Goal: Task Accomplishment & Management: Use online tool/utility

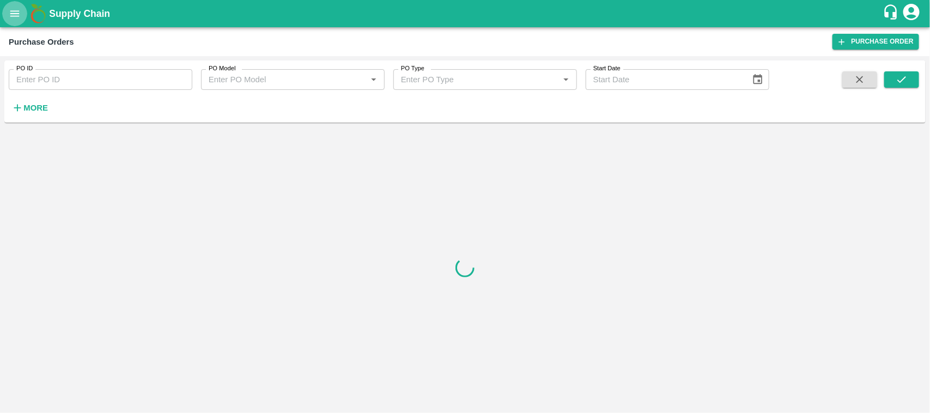
click at [20, 22] on button "open drawer" at bounding box center [14, 13] width 25 height 25
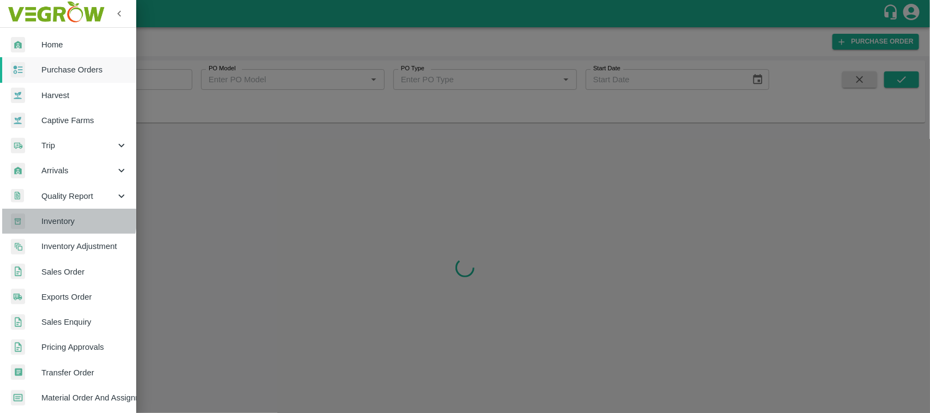
click at [57, 219] on span "Inventory" at bounding box center [84, 221] width 86 height 12
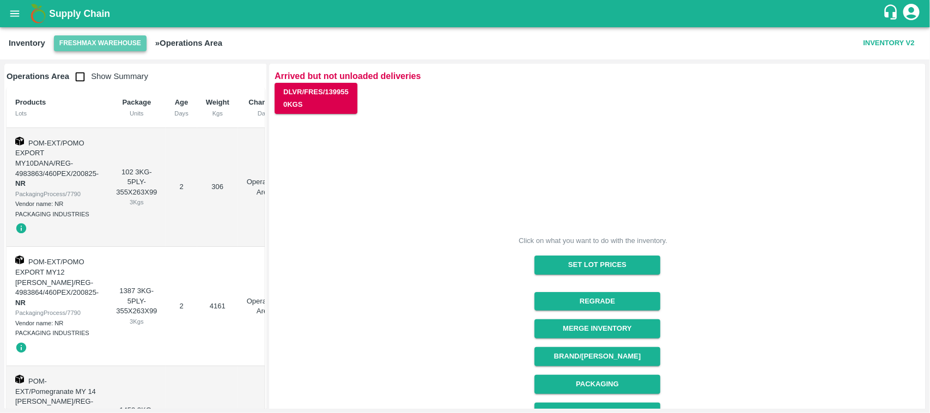
click at [118, 45] on button "Freshmax warehouse" at bounding box center [100, 43] width 93 height 16
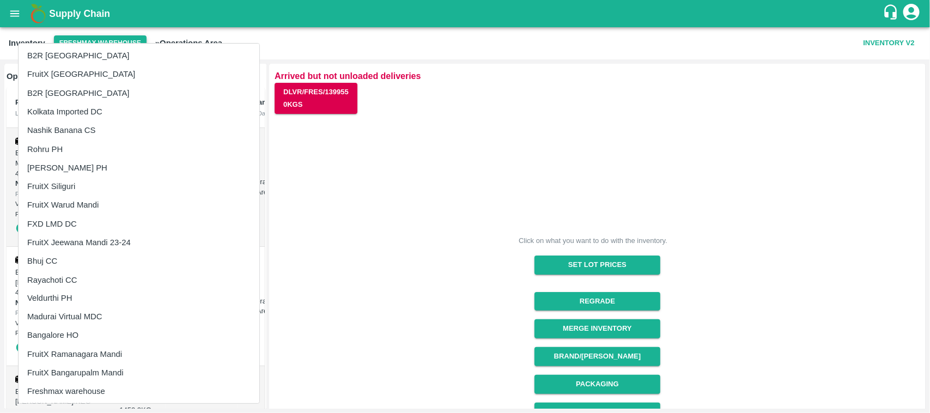
scroll to position [935, 0]
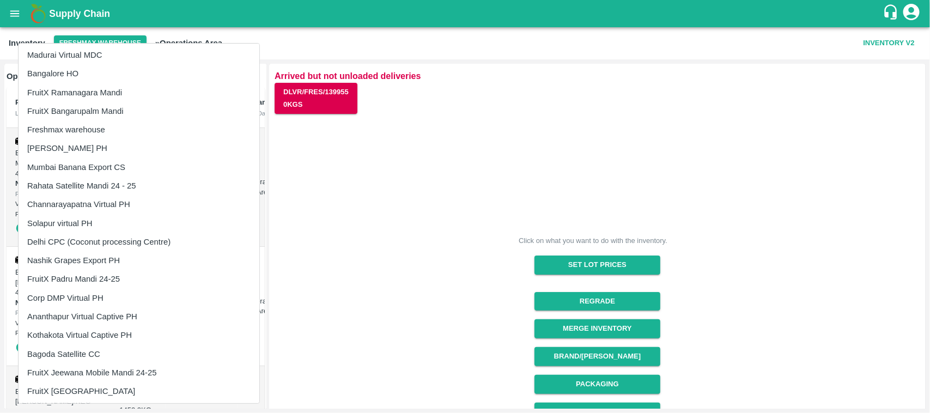
click at [422, 197] on div at bounding box center [465, 206] width 930 height 413
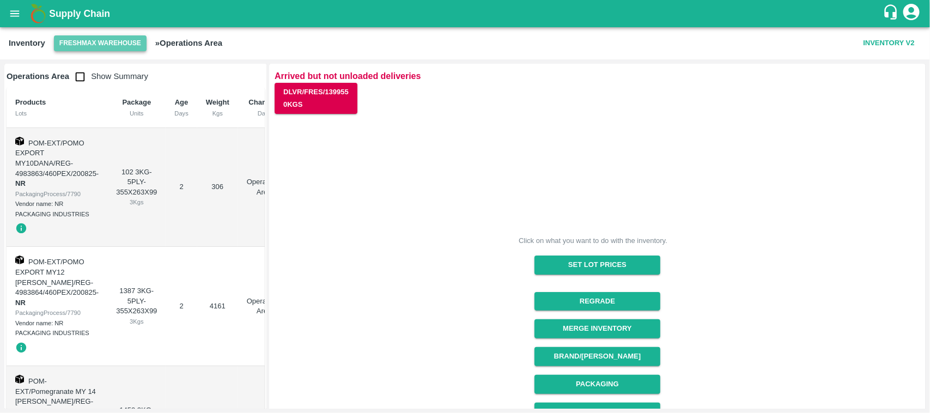
click at [101, 42] on button "Freshmax warehouse" at bounding box center [100, 43] width 93 height 16
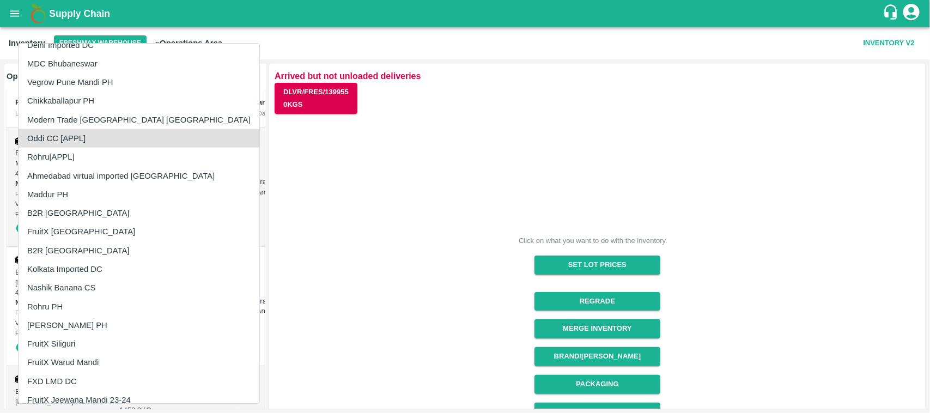
scroll to position [513, 0]
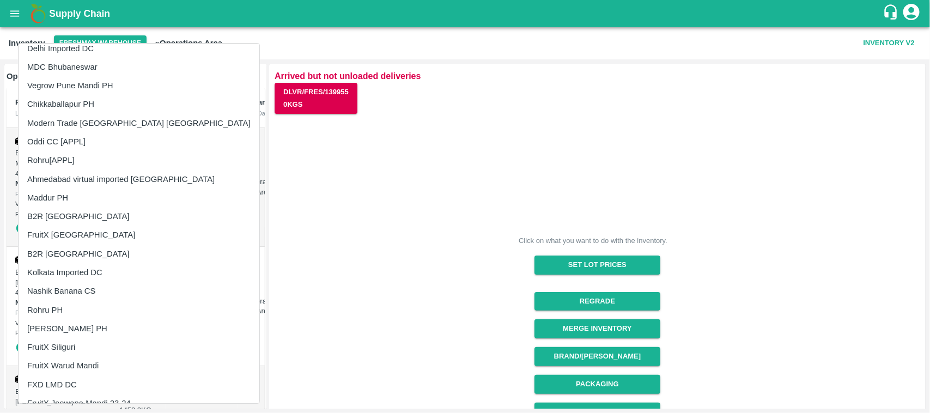
click at [113, 17] on div at bounding box center [465, 206] width 930 height 413
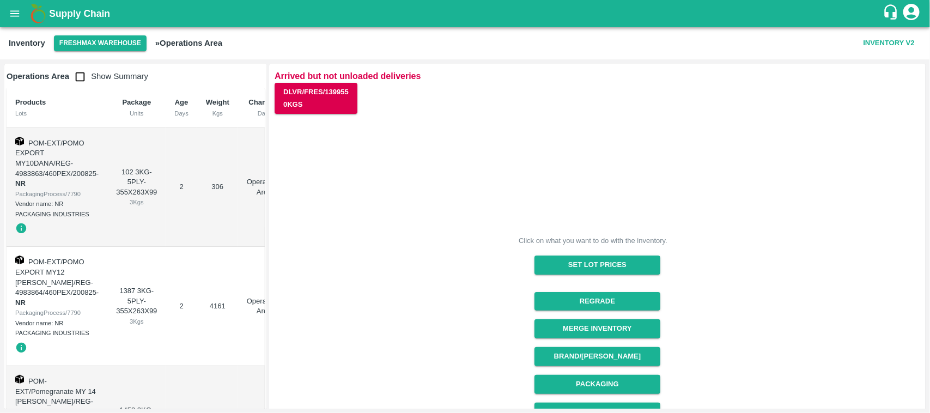
scroll to position [104, 0]
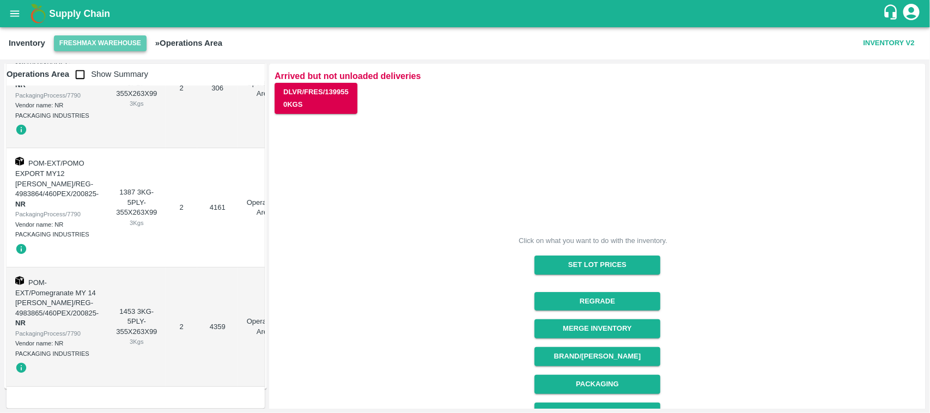
click at [101, 46] on button "Freshmax warehouse" at bounding box center [100, 43] width 93 height 16
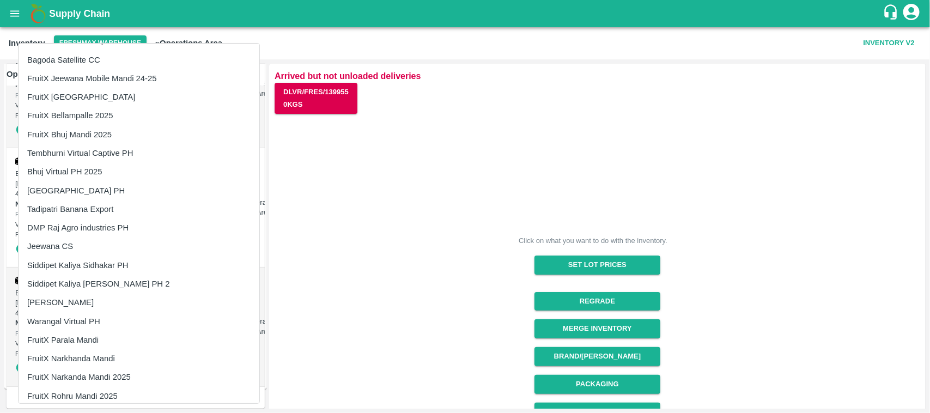
scroll to position [1273, 0]
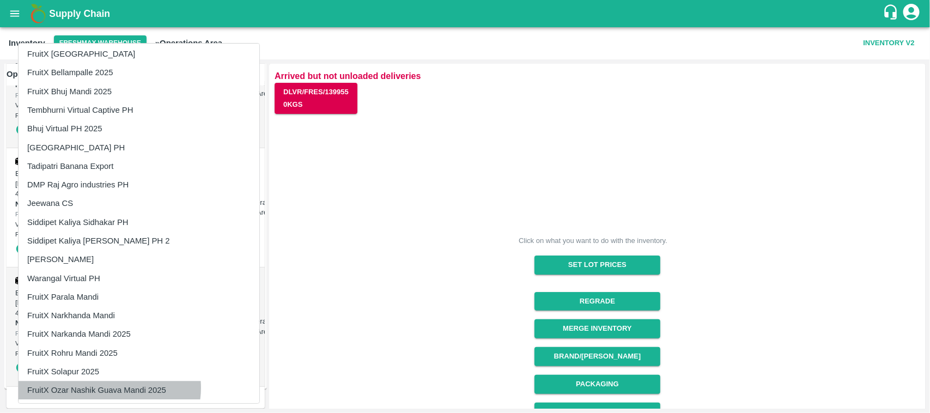
click at [109, 387] on li "FruitX Ozar Nashik Guava Mandi 2025" at bounding box center [139, 390] width 241 height 19
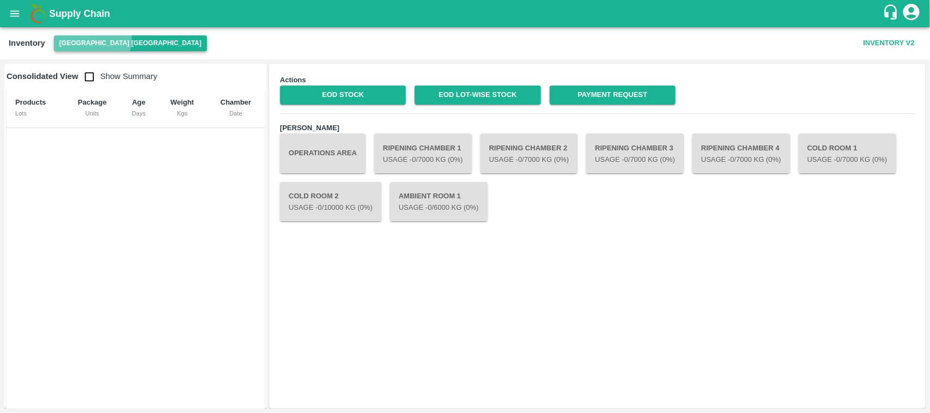
click at [92, 39] on button "[GEOGRAPHIC_DATA] [GEOGRAPHIC_DATA]" at bounding box center [130, 43] width 153 height 16
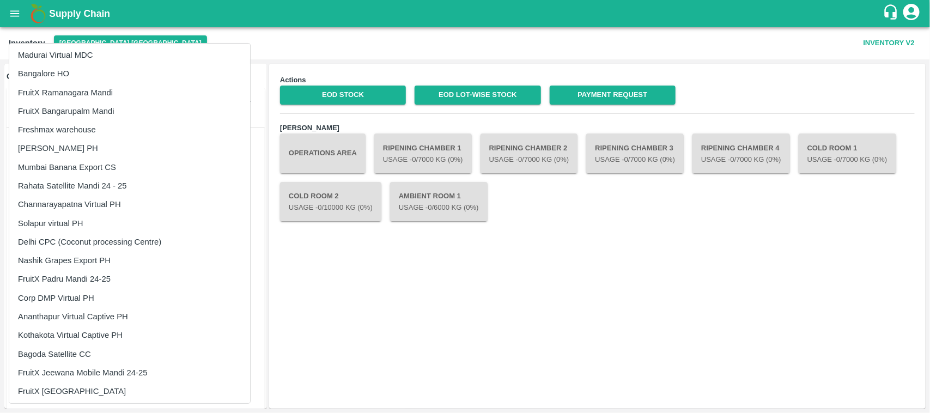
scroll to position [1273, 0]
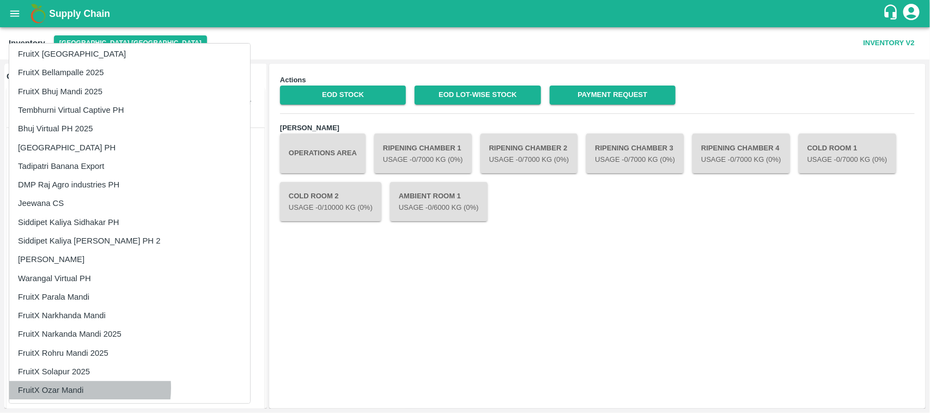
click at [70, 387] on li "FruitX Ozar Mandi" at bounding box center [129, 390] width 241 height 19
